Goal: Task Accomplishment & Management: Manage account settings

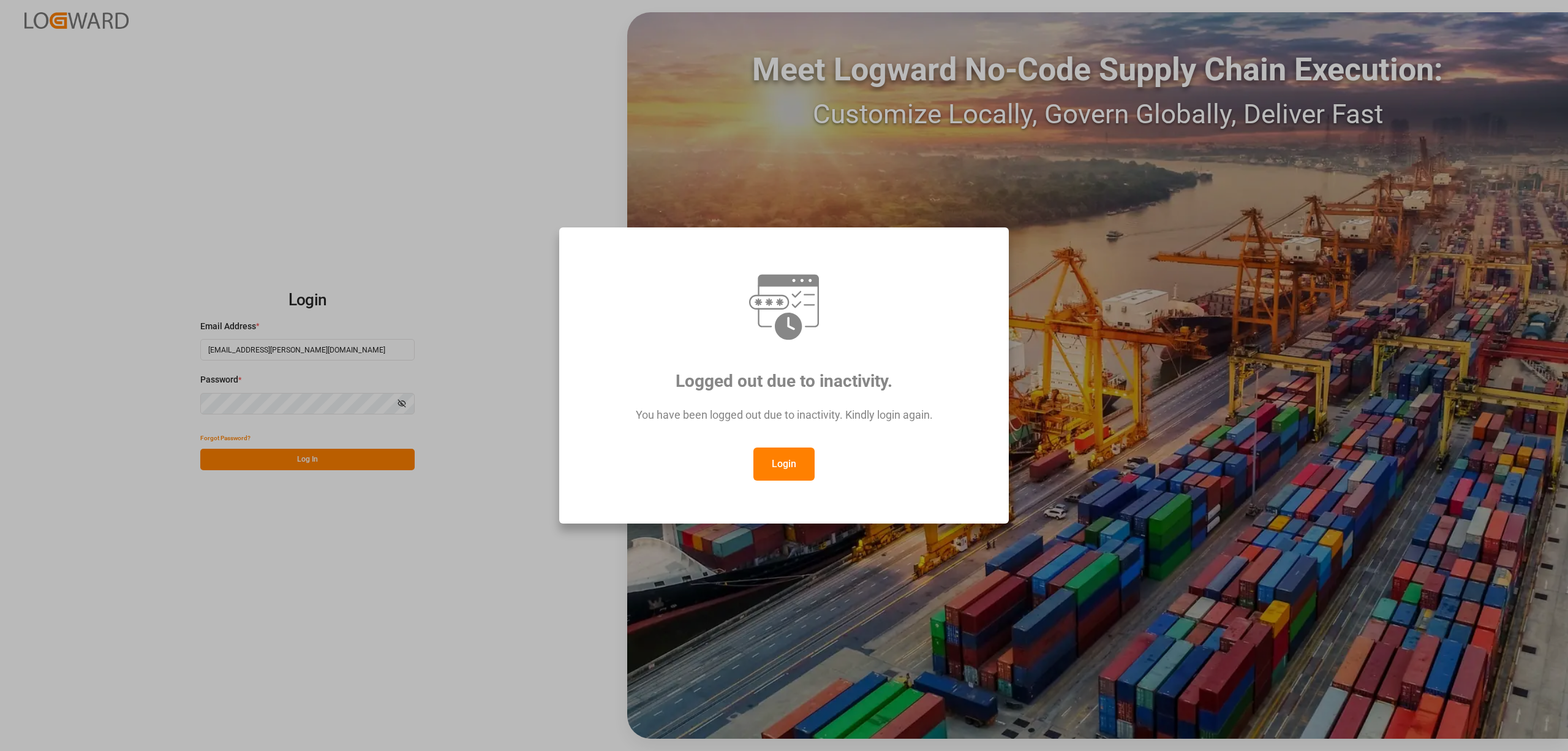
click at [792, 473] on button "Login" at bounding box center [784, 464] width 61 height 34
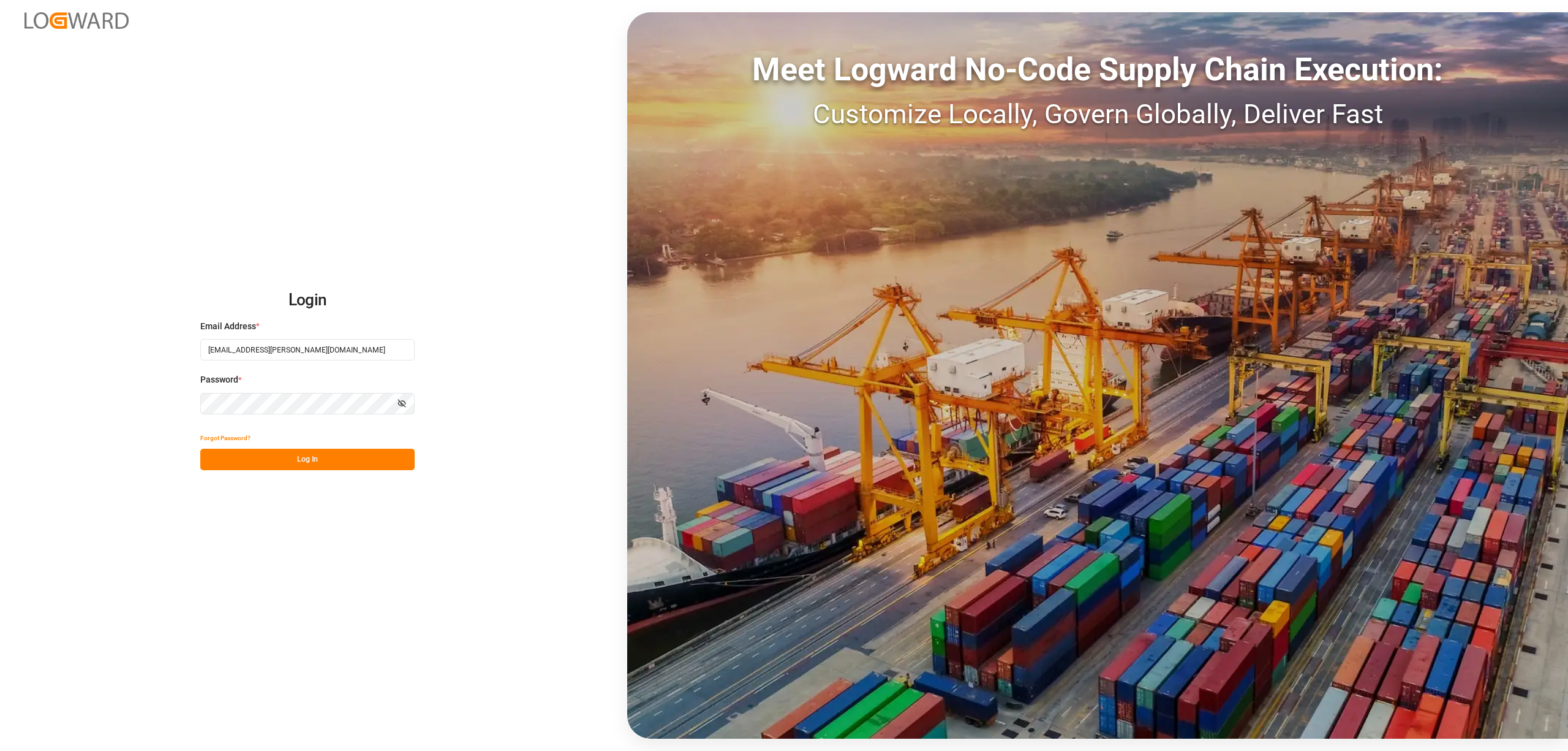
click at [314, 455] on button "Log In" at bounding box center [307, 459] width 214 height 21
